Goal: Information Seeking & Learning: Learn about a topic

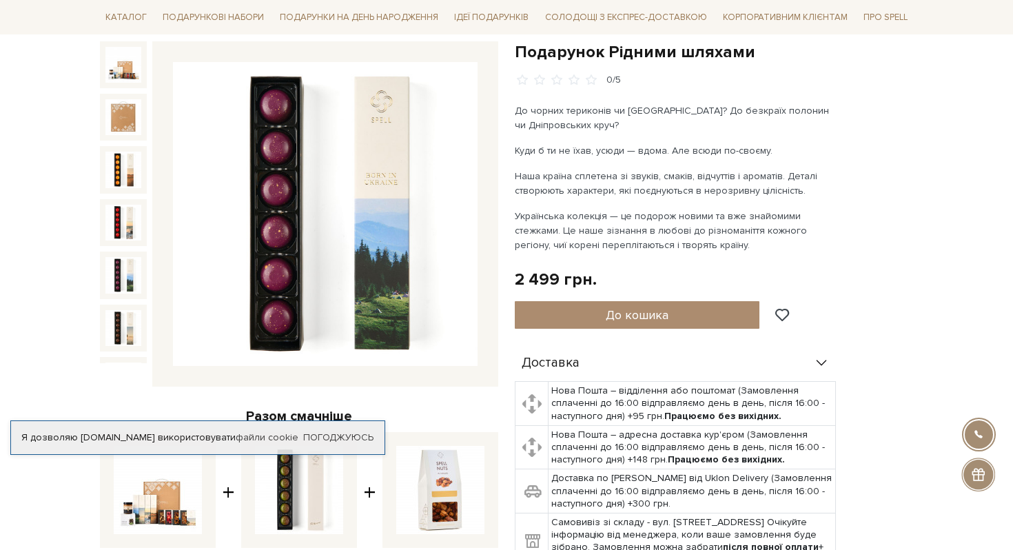
scroll to position [134, 0]
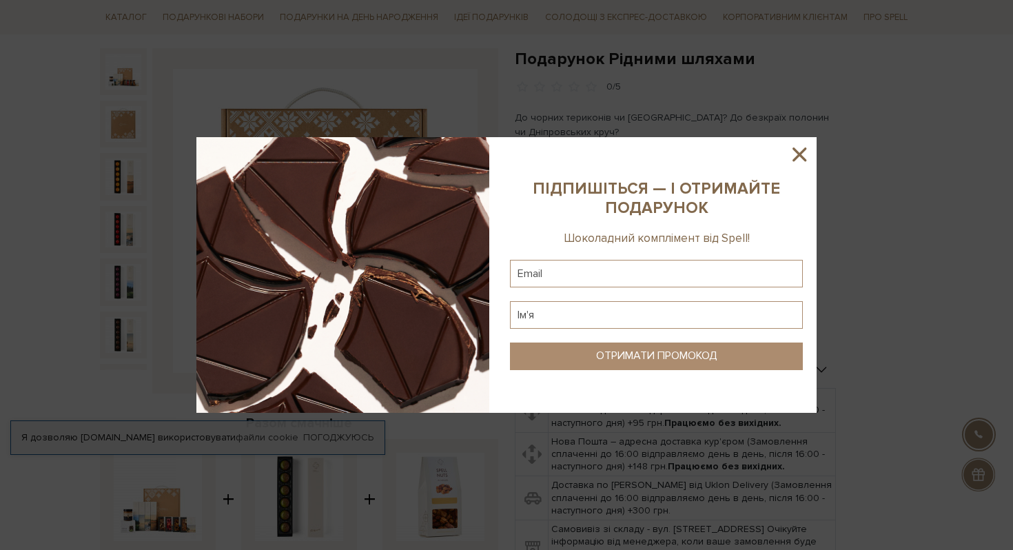
click at [793, 152] on icon at bounding box center [799, 154] width 23 height 23
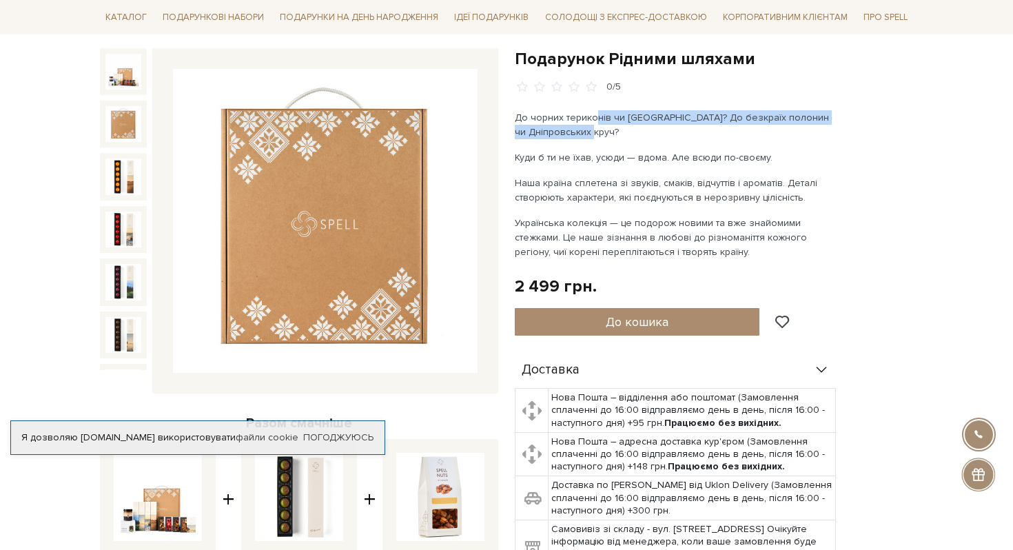
drag, startPoint x: 595, startPoint y: 115, endPoint x: 605, endPoint y: 129, distance: 16.8
click at [605, 129] on p "До чорних териконів чи Чорного моря? До безкраїх полонин чи Дніпровських круч?" at bounding box center [676, 124] width 323 height 29
click at [705, 161] on p "Куди б ти не їхав, усюди — вдома. Але всюди по-своєму." at bounding box center [676, 157] width 323 height 14
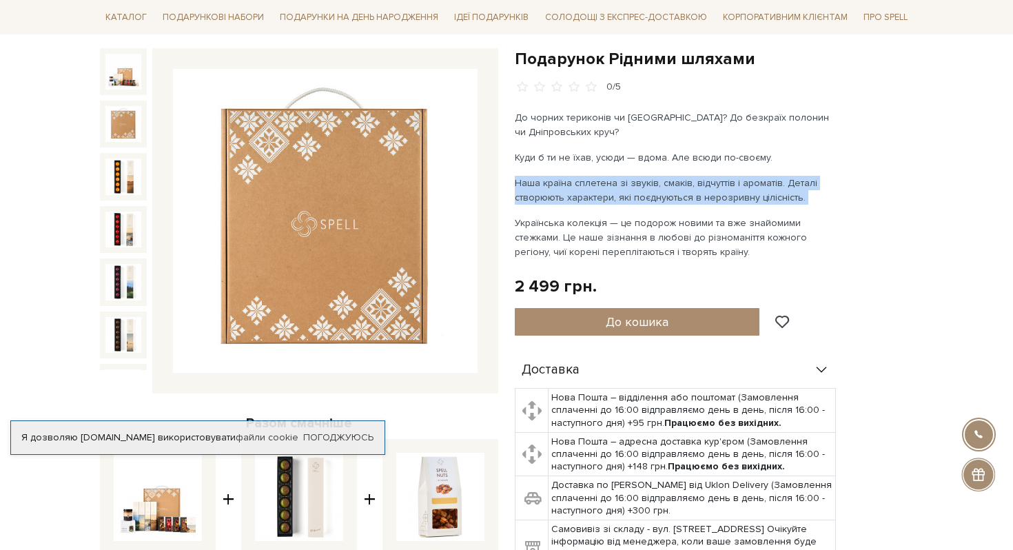
drag, startPoint x: 616, startPoint y: 168, endPoint x: 659, endPoint y: 210, distance: 60.4
click at [660, 211] on div "До чорних териконів чи Чорного моря? До безкраїх полонин чи Дніпровських круч? …" at bounding box center [676, 184] width 323 height 149
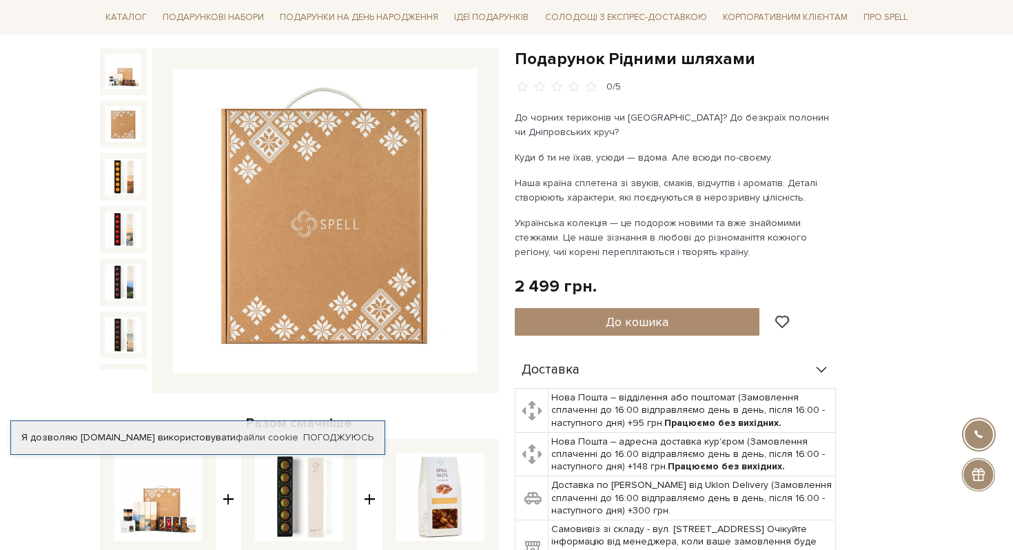
click at [656, 229] on p "Українська колекція — це подорож новими та вже знайомими стежками. Це наше зізн…" at bounding box center [676, 237] width 323 height 43
drag, startPoint x: 639, startPoint y: 225, endPoint x: 685, endPoint y: 245, distance: 50.3
click at [686, 245] on p "Українська колекція — це подорож новими та вже знайомими стежками. Це наше зізн…" at bounding box center [676, 237] width 323 height 43
click at [114, 122] on img at bounding box center [123, 124] width 36 height 36
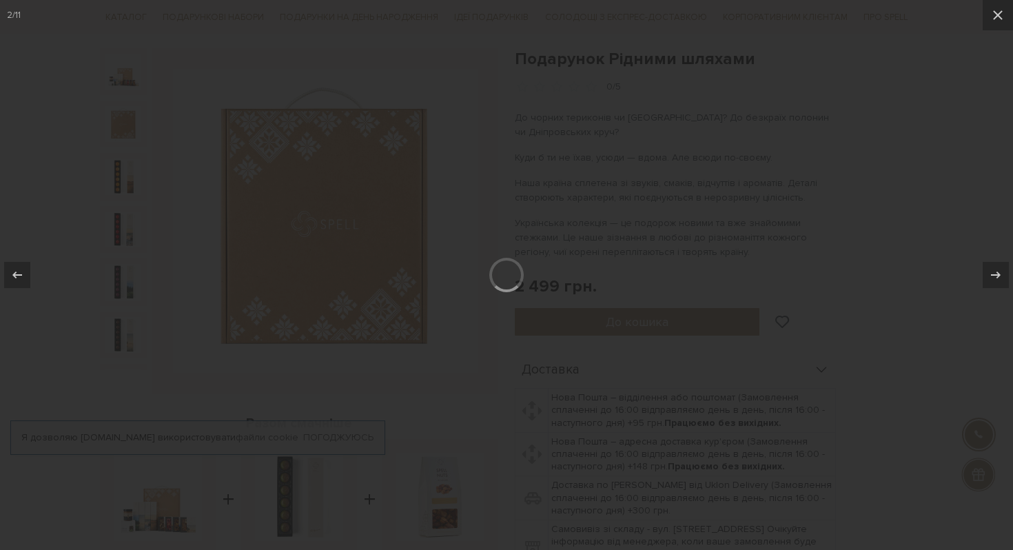
click at [121, 163] on div at bounding box center [506, 275] width 1013 height 550
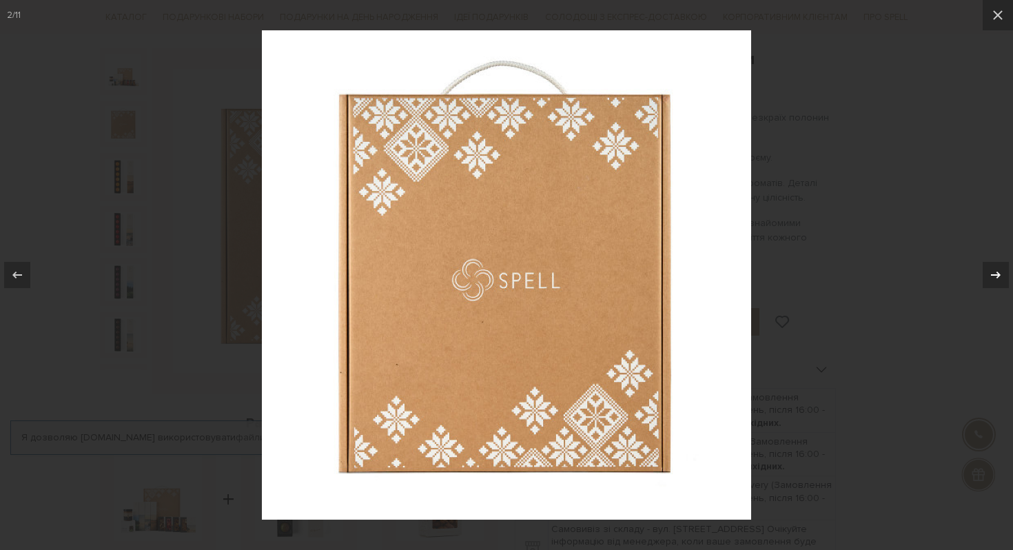
click at [1001, 276] on icon at bounding box center [995, 275] width 17 height 17
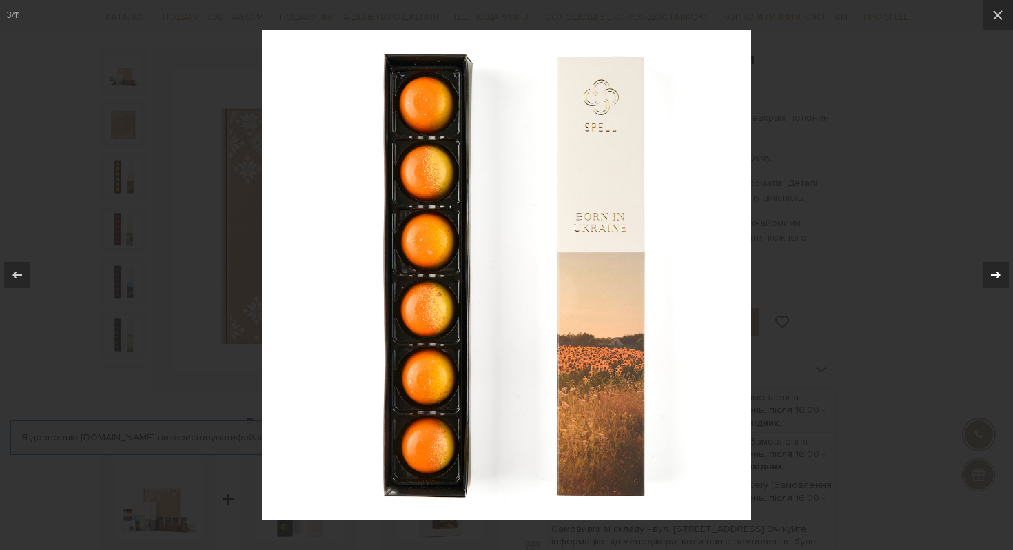
click at [998, 276] on icon at bounding box center [996, 275] width 10 height 7
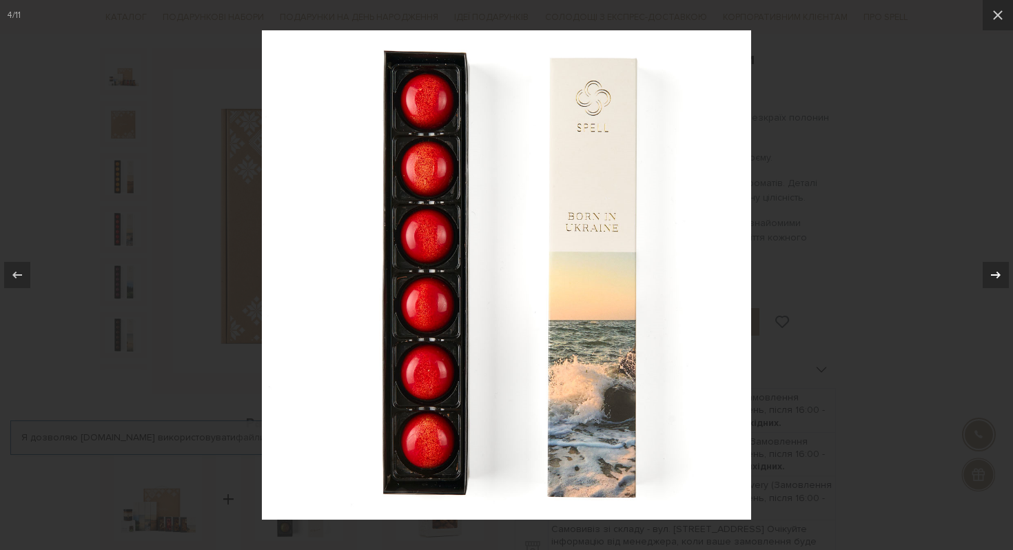
click at [998, 276] on icon at bounding box center [996, 275] width 10 height 7
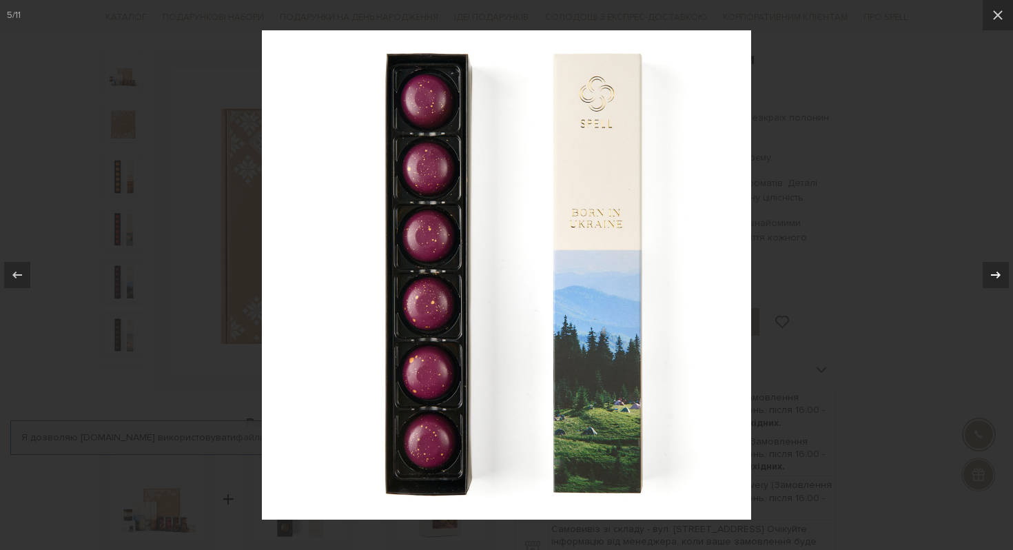
click at [998, 276] on icon at bounding box center [996, 275] width 10 height 7
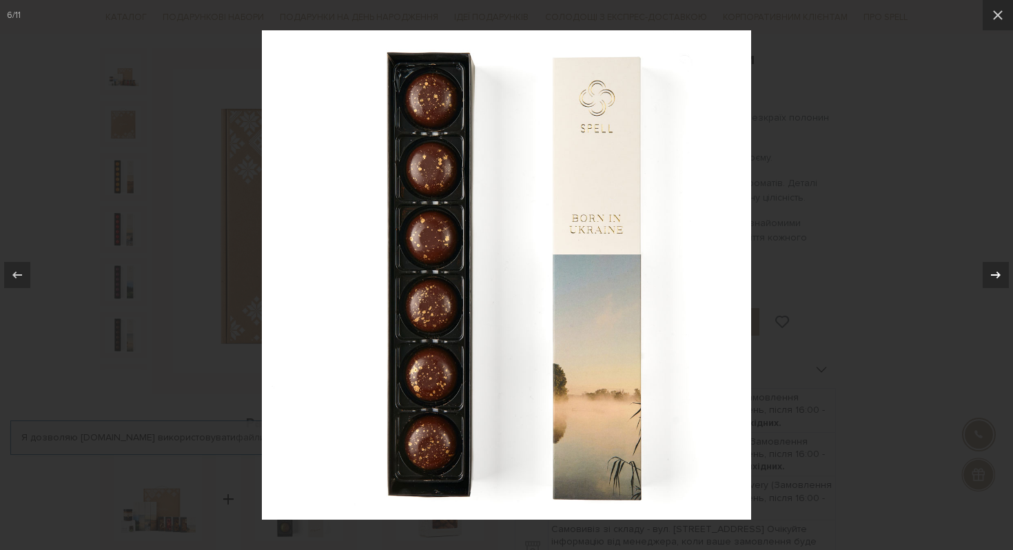
click at [998, 276] on icon at bounding box center [996, 275] width 10 height 7
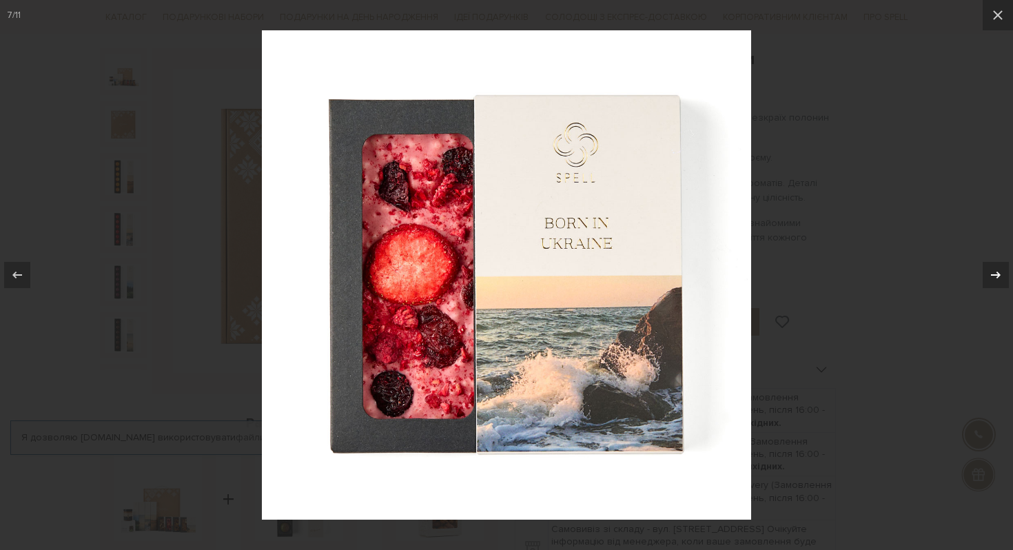
click at [998, 276] on icon at bounding box center [996, 275] width 10 height 7
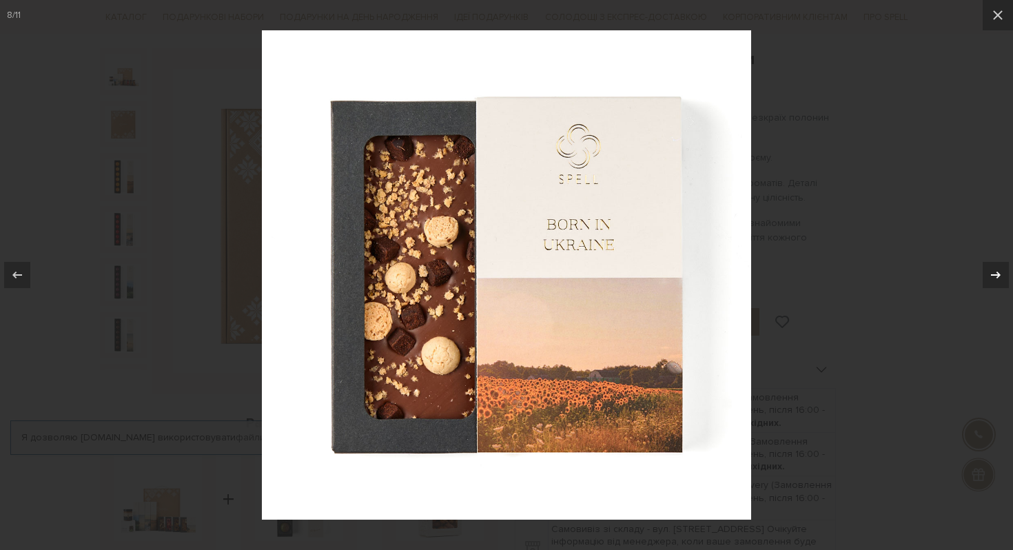
click at [998, 276] on icon at bounding box center [996, 275] width 10 height 7
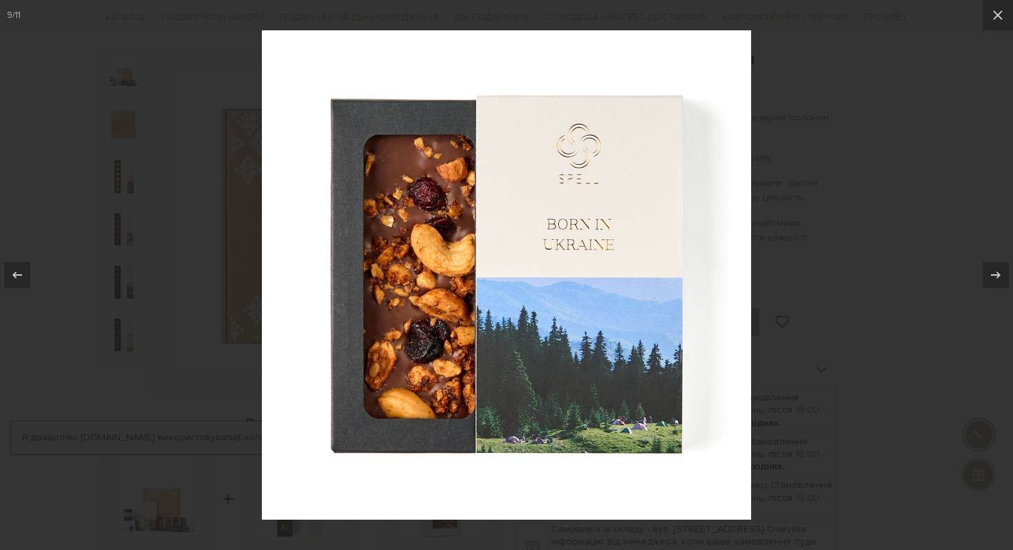
click at [870, 274] on div at bounding box center [506, 275] width 1013 height 550
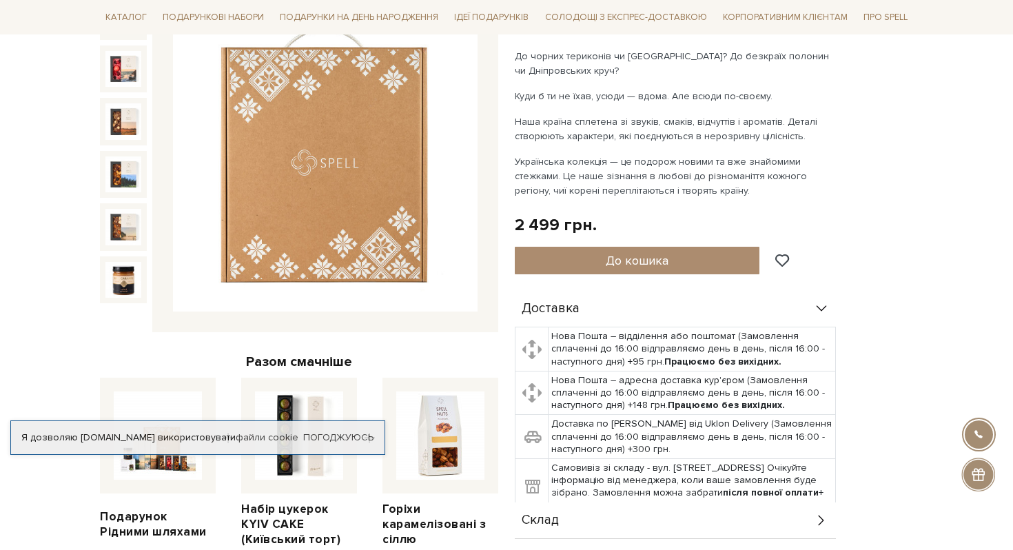
scroll to position [167, 0]
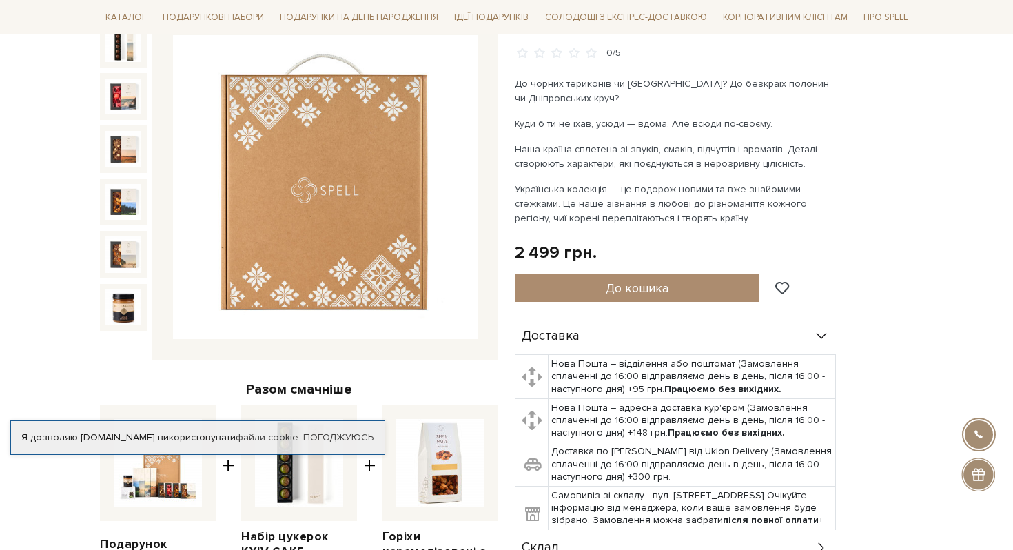
click at [397, 192] on img at bounding box center [325, 187] width 305 height 305
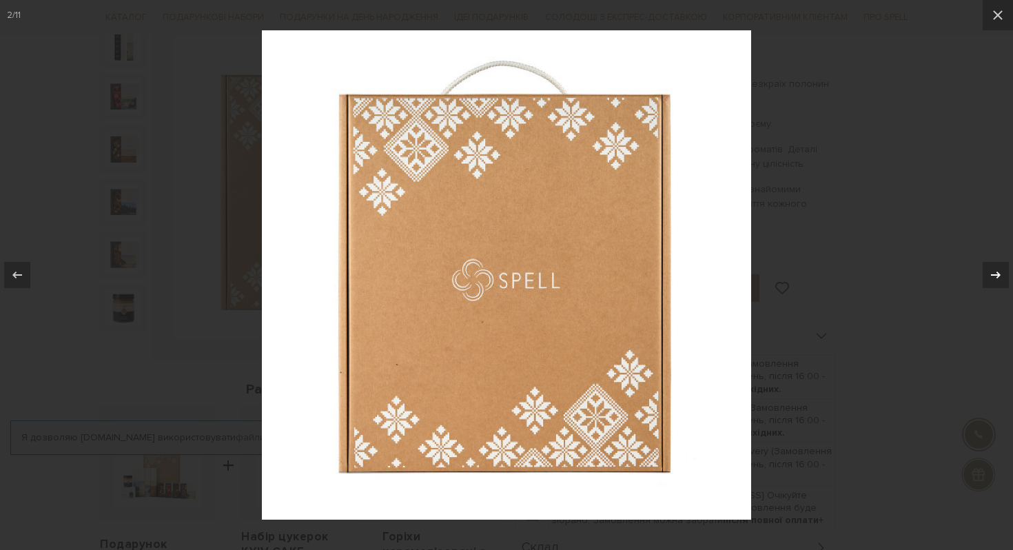
click at [997, 268] on icon at bounding box center [995, 275] width 17 height 17
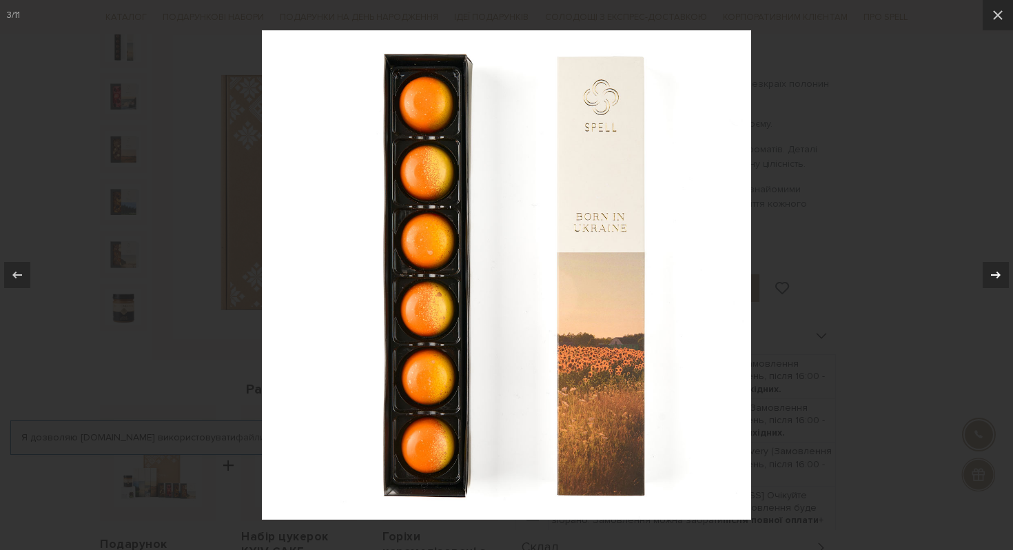
click at [997, 268] on icon at bounding box center [995, 275] width 17 height 17
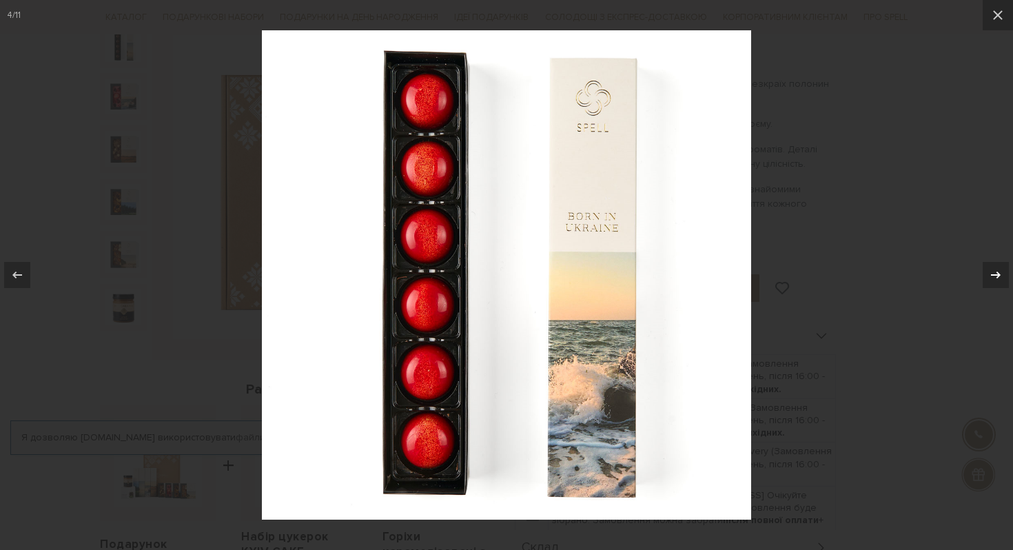
click at [997, 269] on icon at bounding box center [995, 275] width 17 height 17
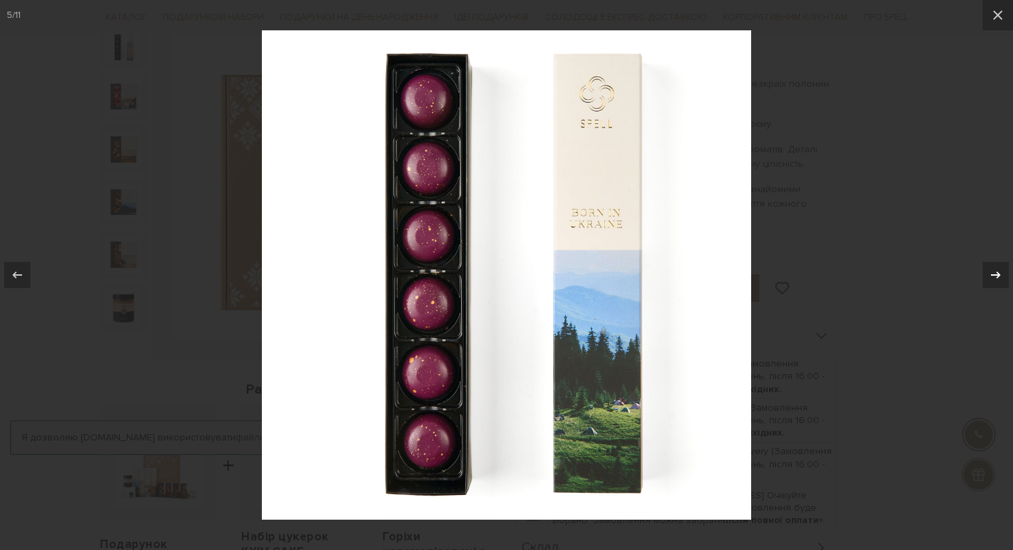
click at [997, 269] on icon at bounding box center [995, 275] width 17 height 17
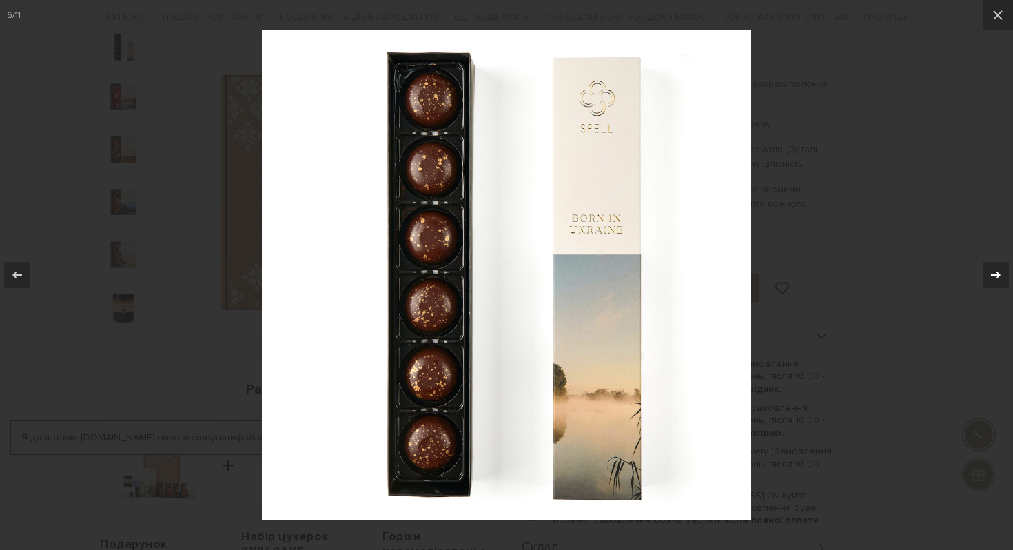
click at [997, 269] on icon at bounding box center [995, 275] width 17 height 17
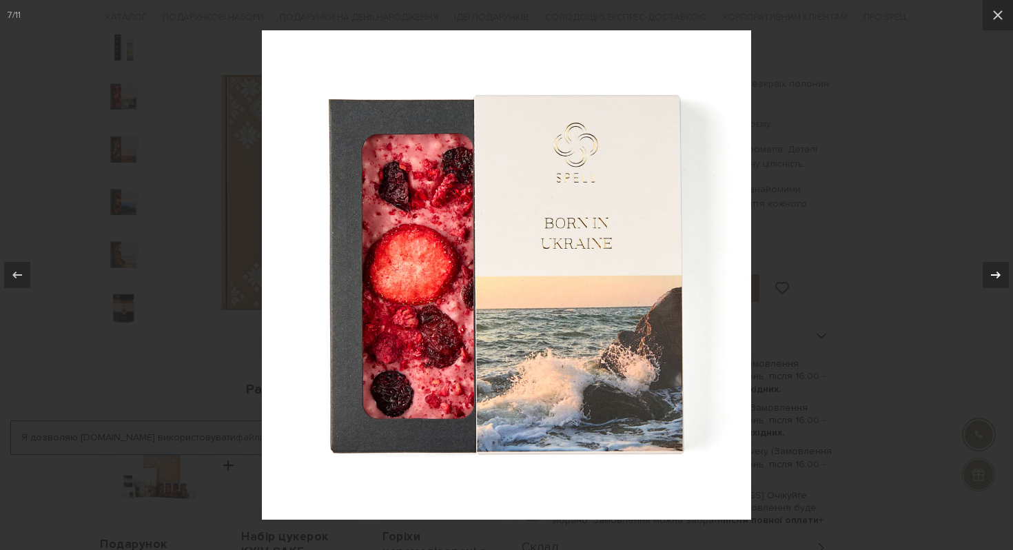
click at [997, 269] on icon at bounding box center [995, 275] width 17 height 17
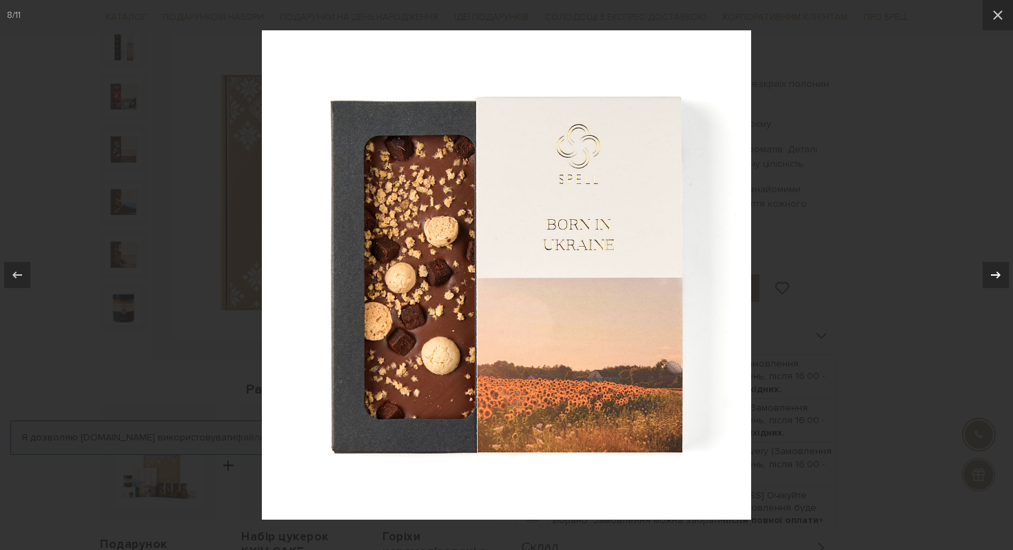
click at [997, 269] on icon at bounding box center [995, 275] width 17 height 17
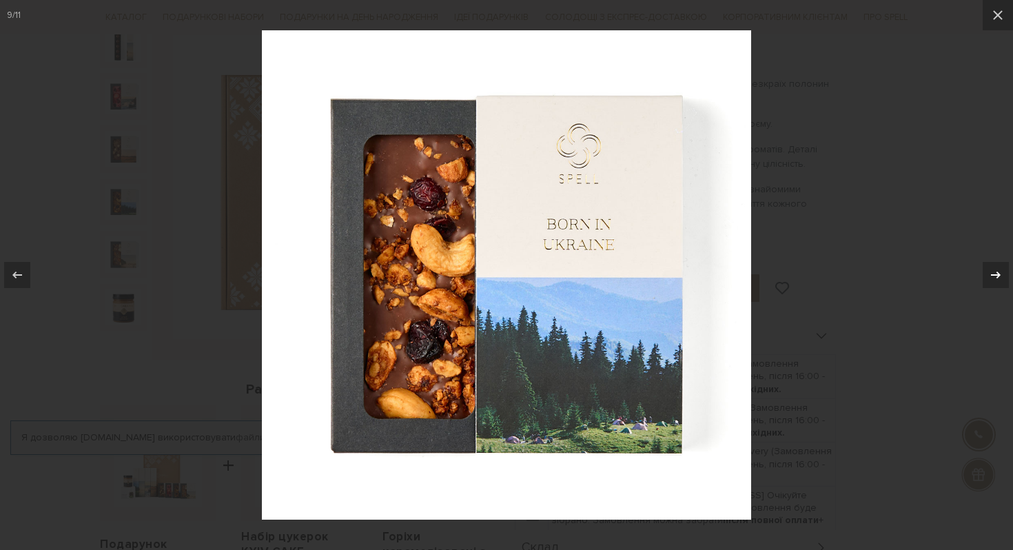
click at [997, 269] on icon at bounding box center [995, 275] width 17 height 17
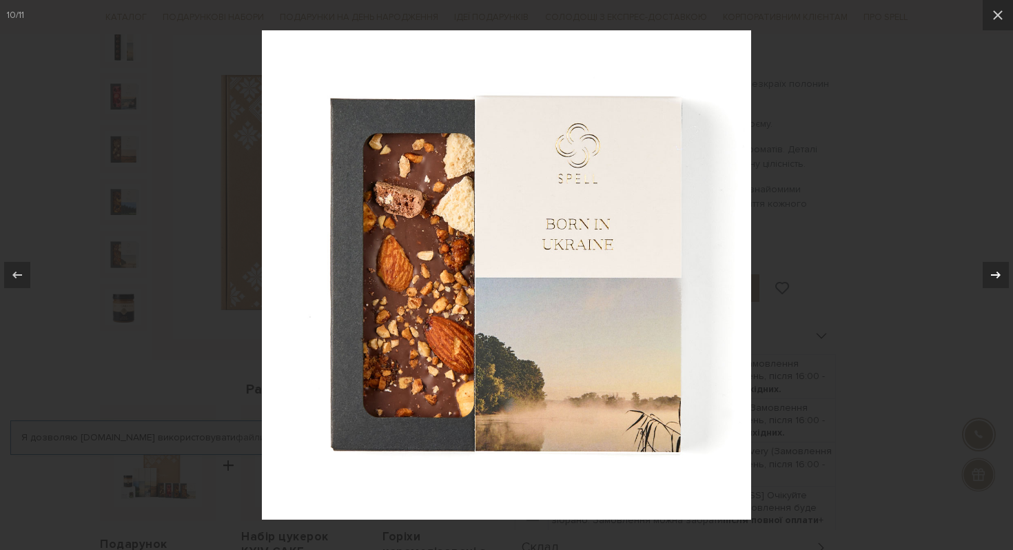
click at [997, 269] on icon at bounding box center [995, 275] width 17 height 17
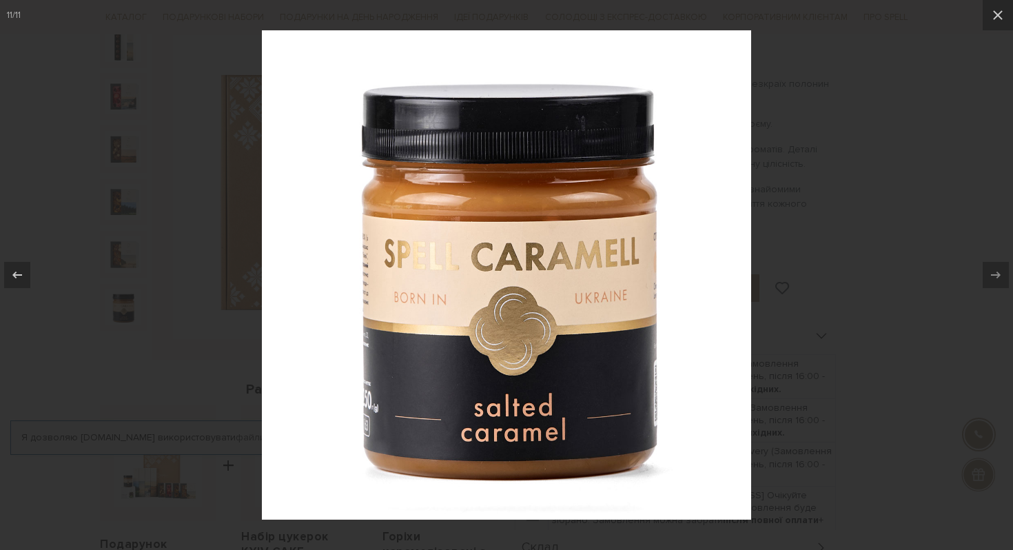
click at [841, 260] on div at bounding box center [506, 275] width 1013 height 550
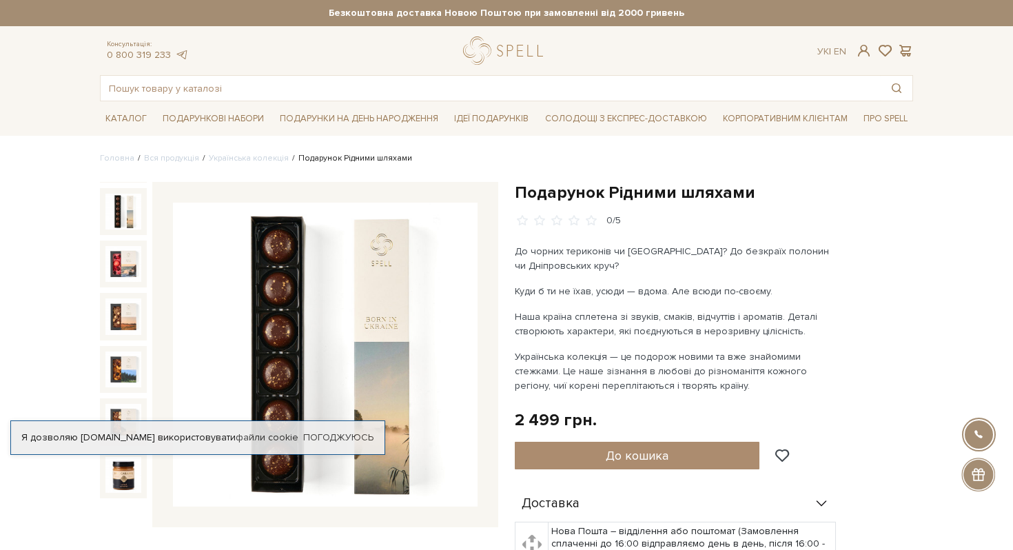
click at [571, 363] on p "Українська колекція — це подорож новими та вже знайомими стежками. Це наше зізн…" at bounding box center [676, 370] width 323 height 43
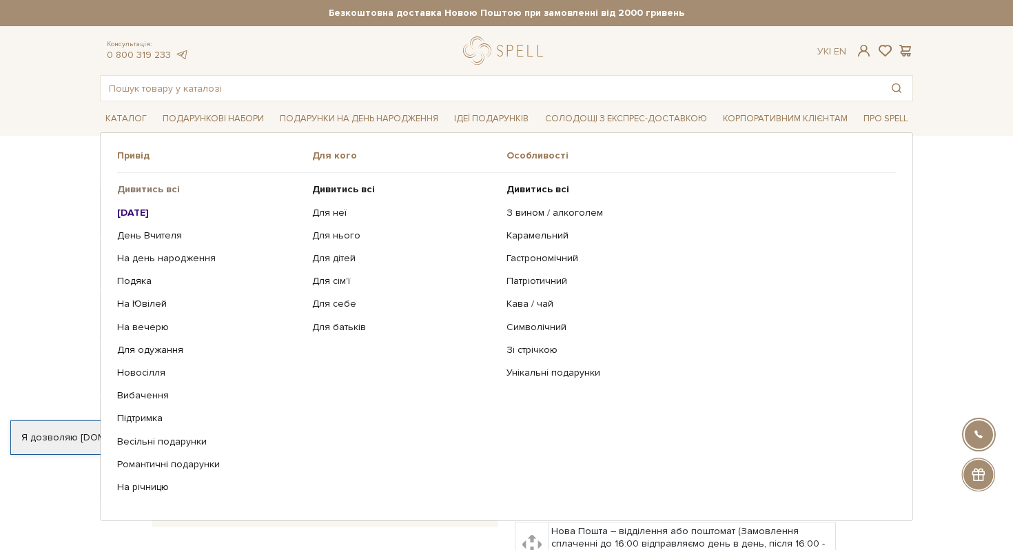
click at [152, 187] on b "Дивитись всі" at bounding box center [148, 189] width 63 height 12
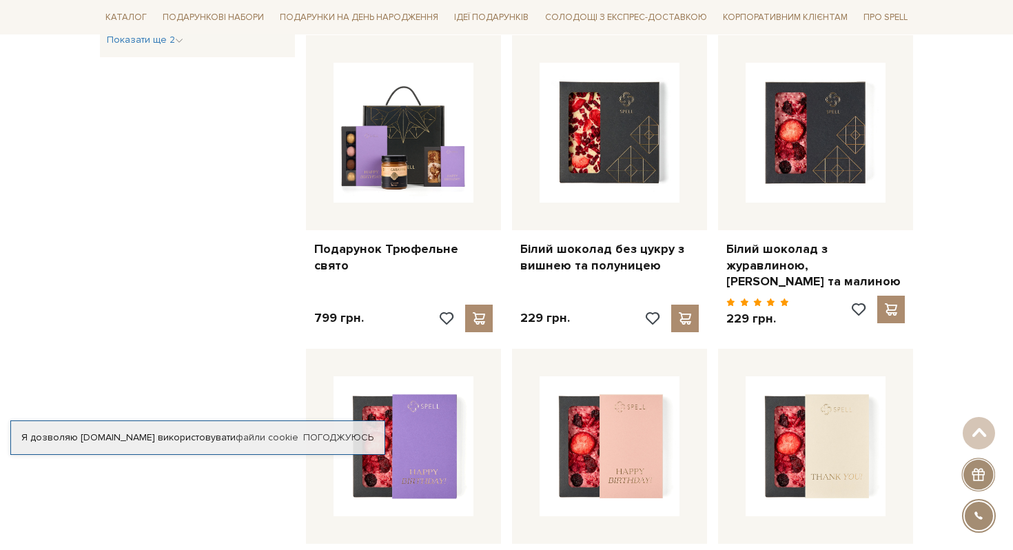
scroll to position [827, 0]
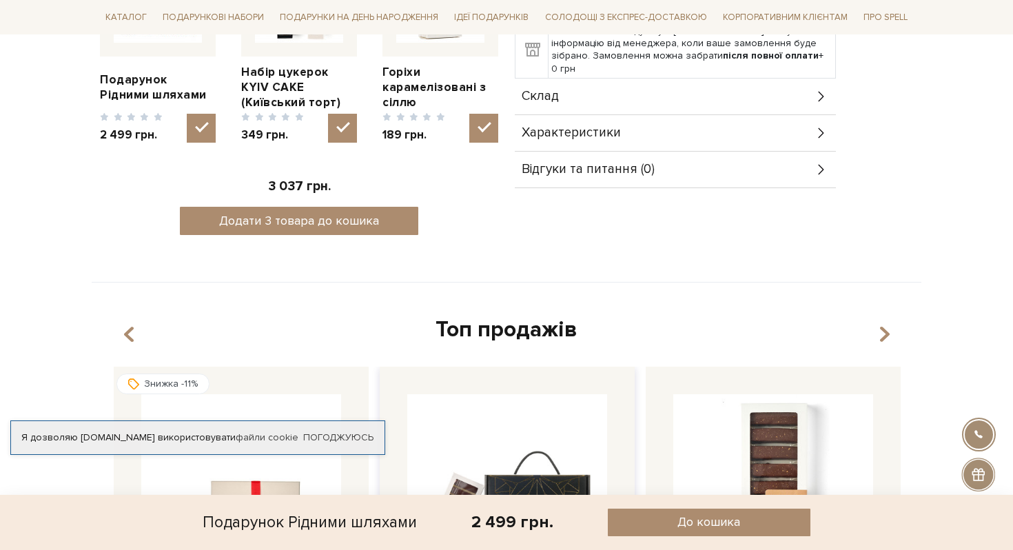
scroll to position [90, 0]
